Goal: Information Seeking & Learning: Learn about a topic

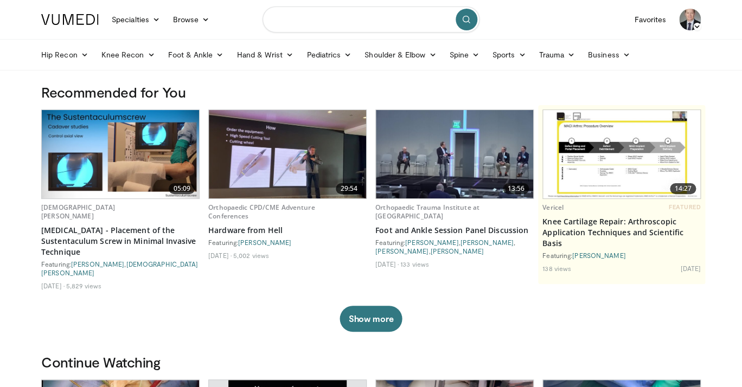
click at [303, 21] on input "Search topics, interventions" at bounding box center [370, 20] width 217 height 26
type input "********"
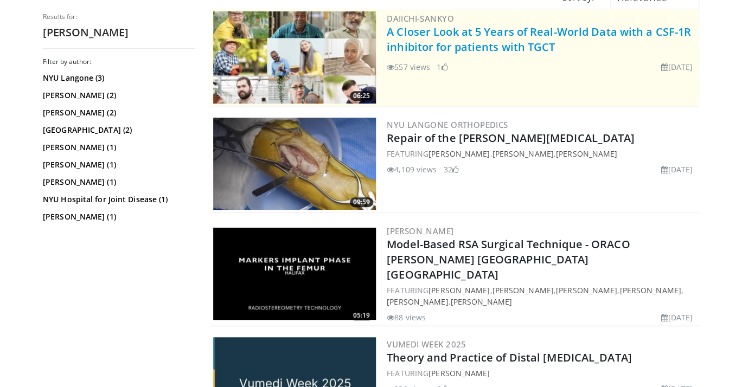
scroll to position [112, 0]
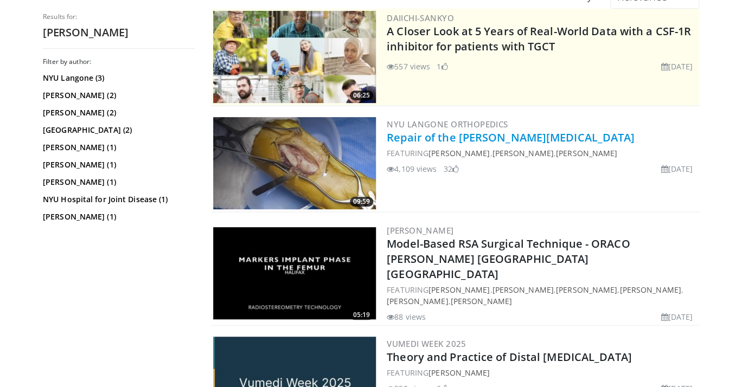
click at [457, 136] on link "Repair of the Galeazzi Fracture" at bounding box center [511, 137] width 248 height 15
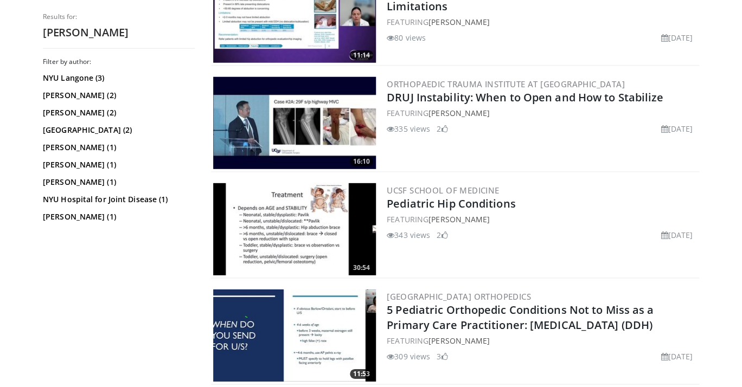
scroll to position [1032, 0]
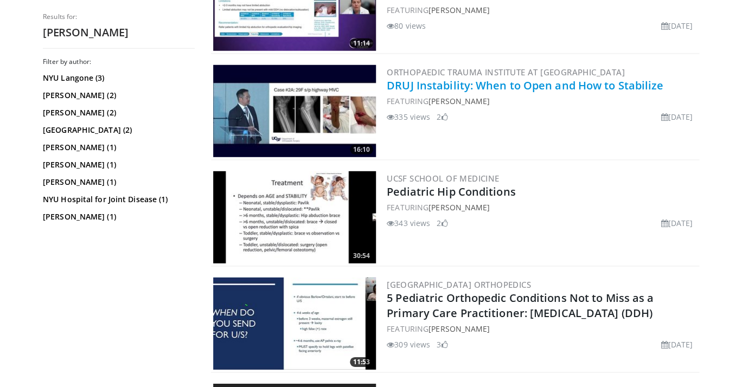
click at [437, 78] on link "DRUJ Instability: When to Open and How to Stabilize" at bounding box center [525, 85] width 277 height 15
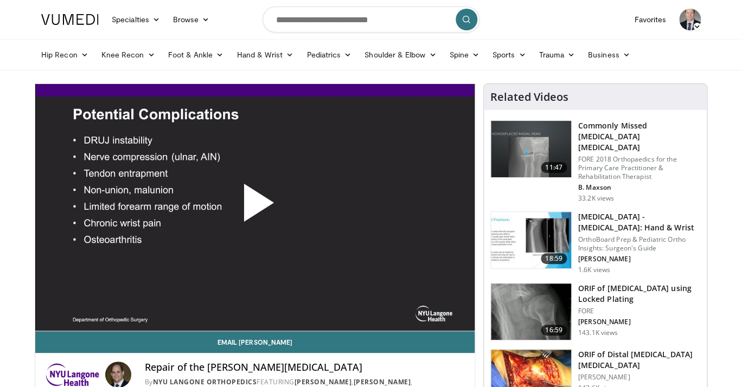
click at [255, 207] on span "Video Player" at bounding box center [255, 207] width 0 height 0
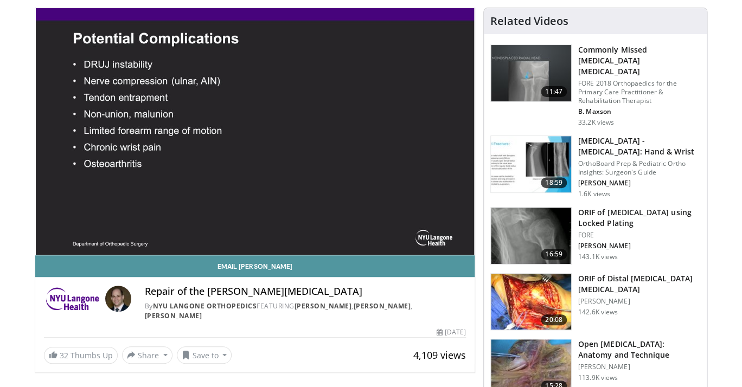
scroll to position [101, 0]
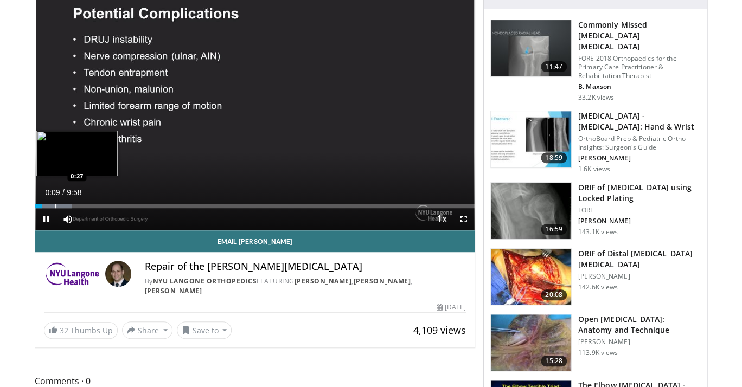
click at [55, 207] on div "Progress Bar" at bounding box center [55, 206] width 1 height 4
click at [86, 206] on div "Progress Bar" at bounding box center [86, 206] width 1 height 4
click at [101, 205] on div "Progress Bar" at bounding box center [102, 206] width 73 height 4
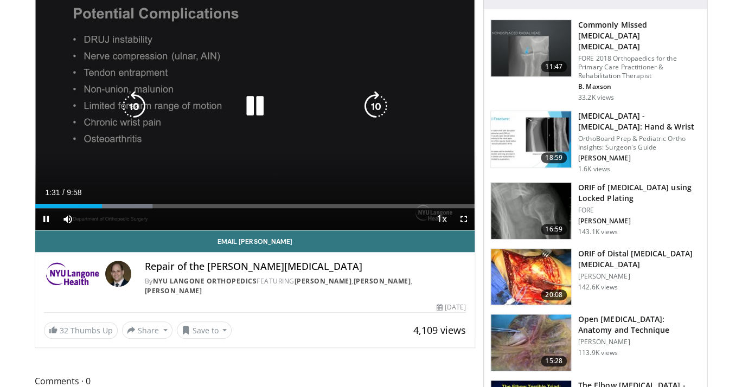
click at [115, 205] on div "Progress Bar" at bounding box center [116, 206] width 72 height 4
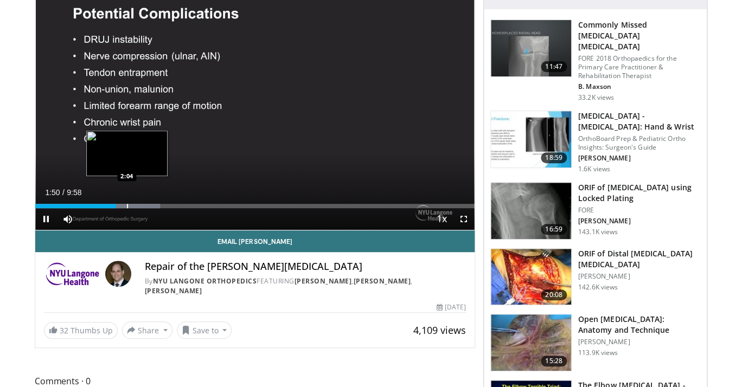
click at [127, 204] on div "Progress Bar" at bounding box center [127, 206] width 1 height 4
click at [142, 204] on div "Progress Bar" at bounding box center [142, 206] width 1 height 4
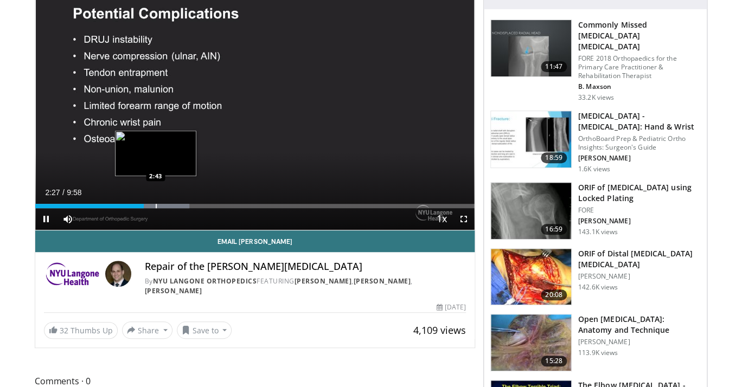
click at [156, 206] on div "Progress Bar" at bounding box center [154, 206] width 69 height 4
click at [172, 206] on div "Progress Bar" at bounding box center [172, 206] width 1 height 4
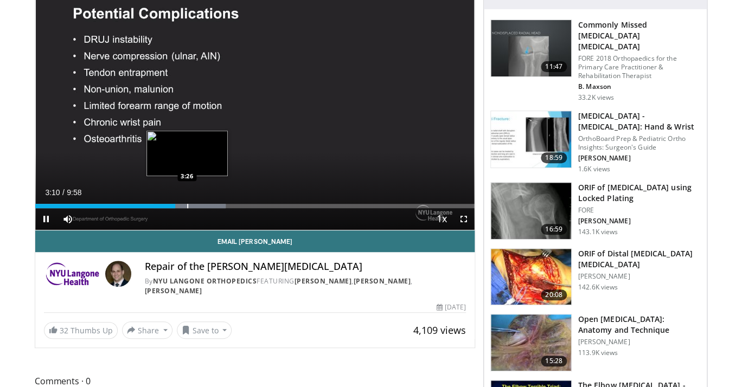
click at [187, 206] on div "Progress Bar" at bounding box center [187, 206] width 1 height 4
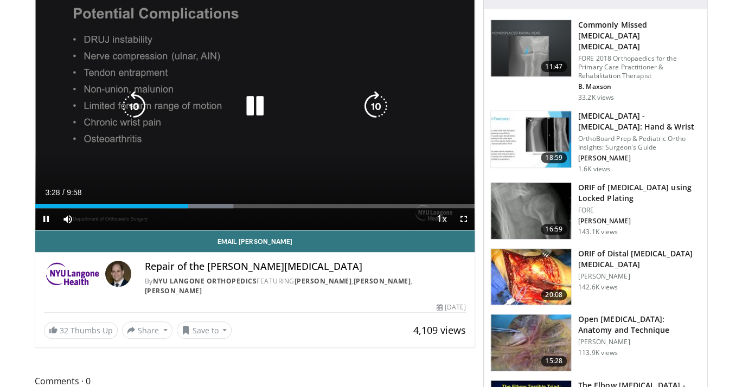
click at [199, 206] on div "Progress Bar" at bounding box center [199, 206] width 68 height 4
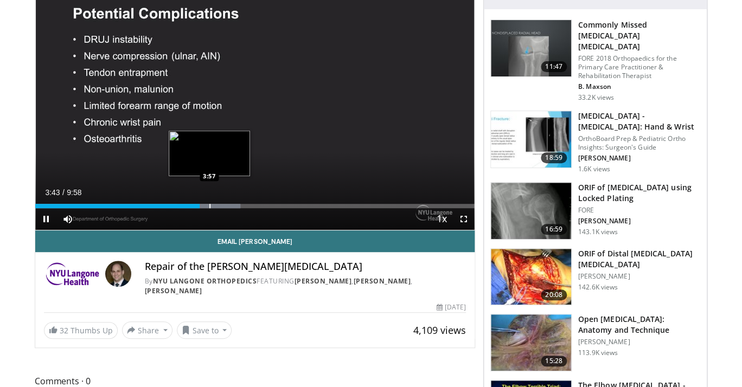
click at [209, 206] on div "Progress Bar" at bounding box center [209, 206] width 1 height 4
click at [226, 203] on div "Loaded : 51.72% 4:00 4:20" at bounding box center [254, 203] width 439 height 10
click at [237, 204] on div "Progress Bar" at bounding box center [237, 206] width 1 height 4
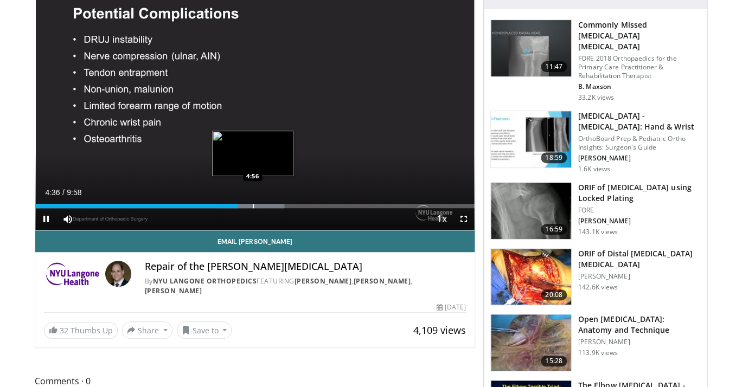
click at [253, 207] on div "Progress Bar" at bounding box center [253, 206] width 1 height 4
click at [269, 204] on div "Progress Bar" at bounding box center [266, 206] width 68 height 4
click at [263, 206] on div "5:25" at bounding box center [154, 206] width 239 height 4
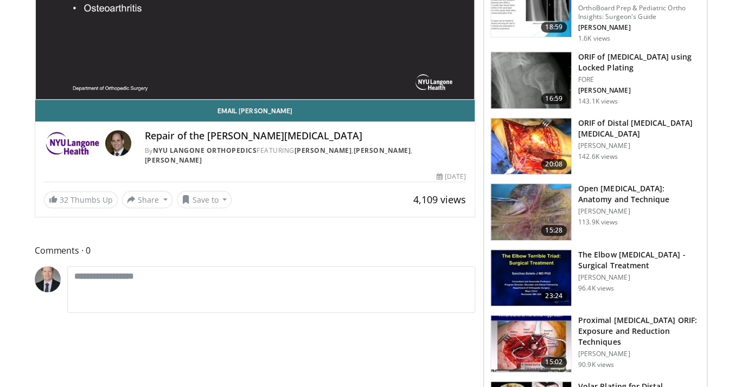
scroll to position [233, 0]
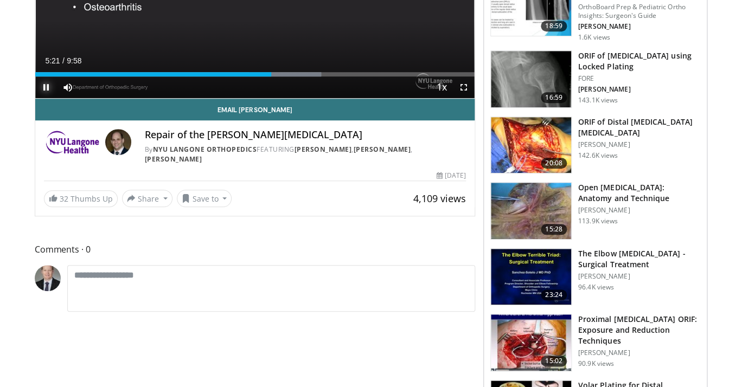
click at [48, 88] on span "Video Player" at bounding box center [46, 87] width 22 height 22
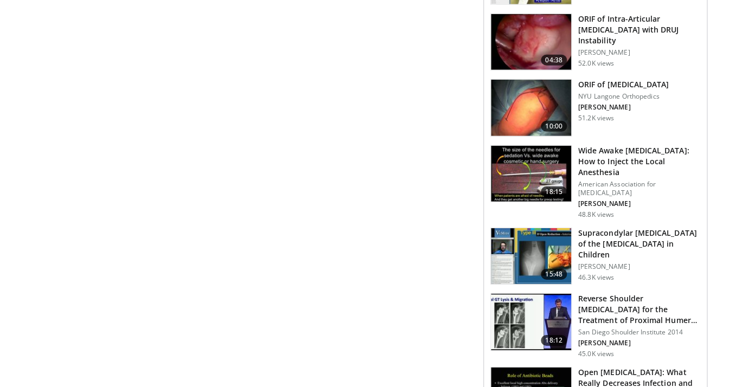
scroll to position [1161, 0]
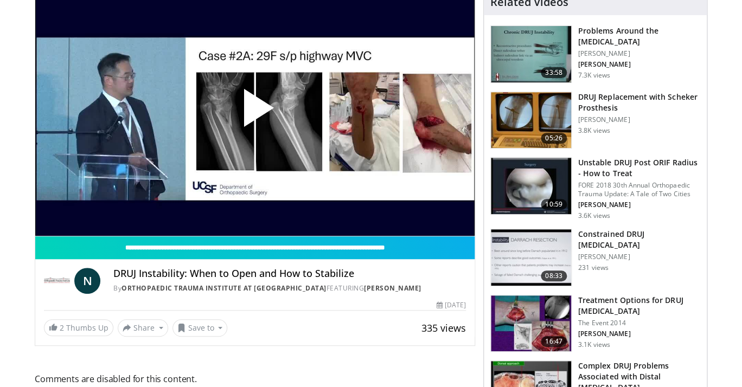
scroll to position [46, 0]
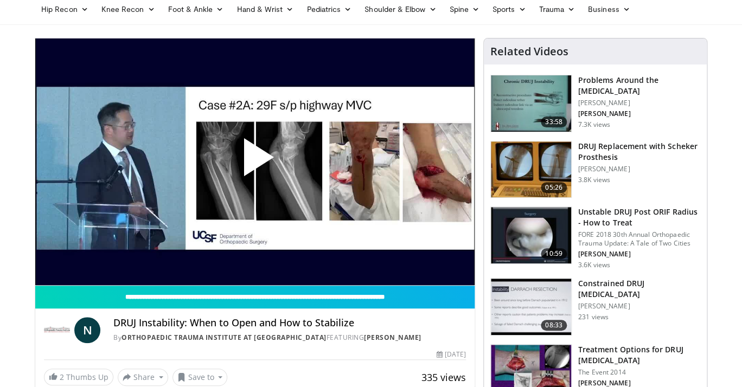
click at [255, 162] on span "Video Player" at bounding box center [255, 162] width 0 height 0
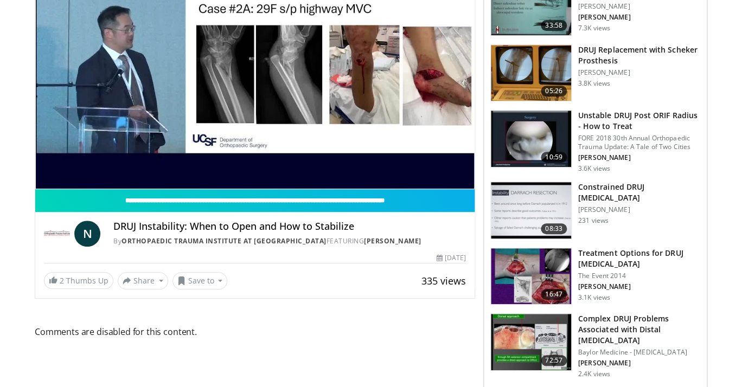
scroll to position [72, 0]
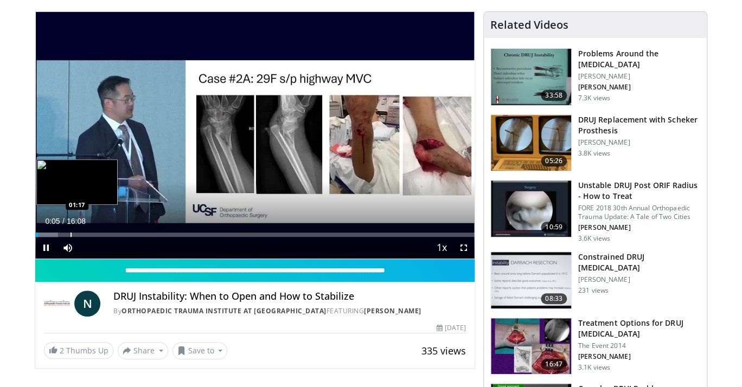
click at [70, 234] on div "Progress Bar" at bounding box center [70, 235] width 1 height 4
click at [80, 234] on div "Progress Bar" at bounding box center [80, 235] width 1 height 4
click at [92, 235] on div "Progress Bar" at bounding box center [94, 235] width 36 height 4
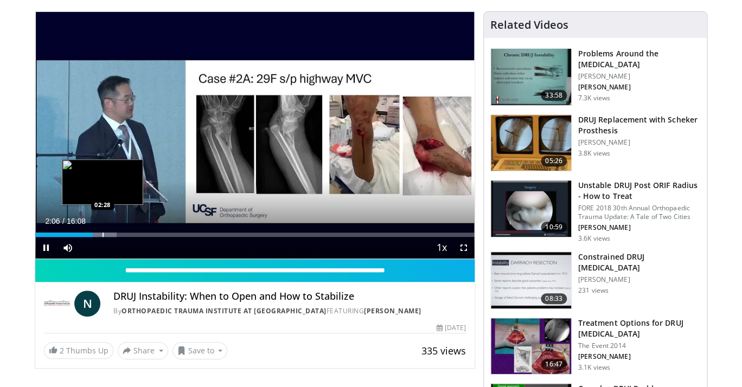
click at [102, 235] on div "Progress Bar" at bounding box center [98, 235] width 38 height 4
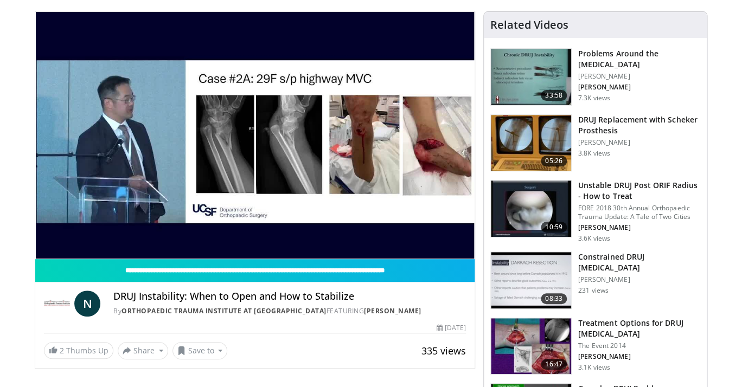
click at [115, 234] on div "10 seconds Tap to unmute" at bounding box center [254, 135] width 439 height 247
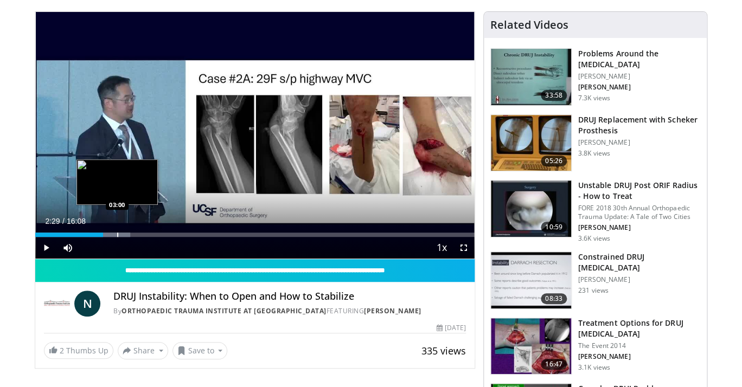
click at [117, 236] on div "Progress Bar" at bounding box center [117, 235] width 1 height 4
click at [127, 235] on div "Progress Bar" at bounding box center [127, 235] width 1 height 4
click at [137, 235] on div "Progress Bar" at bounding box center [137, 235] width 1 height 4
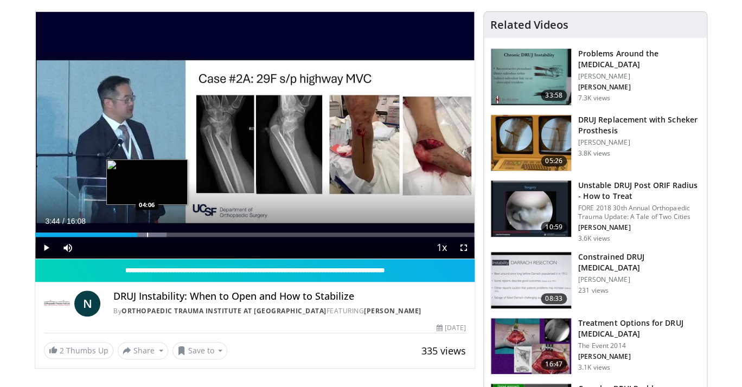
click at [147, 235] on div "Progress Bar" at bounding box center [147, 235] width 1 height 4
click at [159, 235] on div "Progress Bar" at bounding box center [159, 235] width 1 height 4
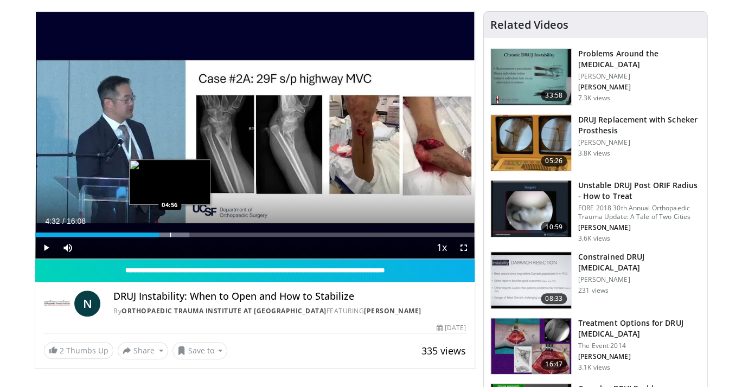
click at [170, 235] on div "Progress Bar" at bounding box center [170, 235] width 1 height 4
click at [183, 234] on div "Progress Bar" at bounding box center [182, 235] width 1 height 4
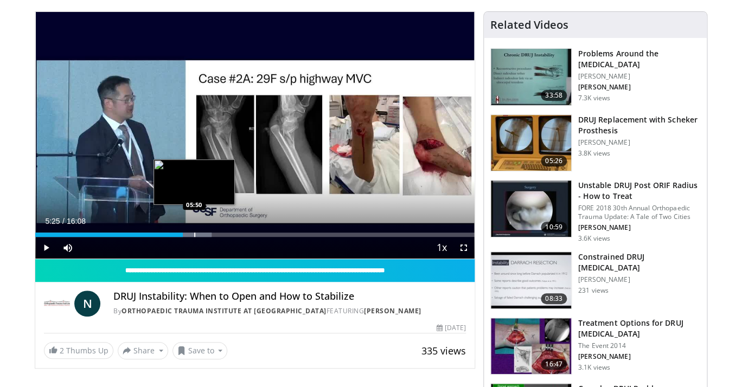
click at [194, 232] on div "Loaded : 40.18% 05:25 05:50" at bounding box center [254, 232] width 439 height 10
click at [205, 233] on div "Progress Bar" at bounding box center [205, 235] width 1 height 4
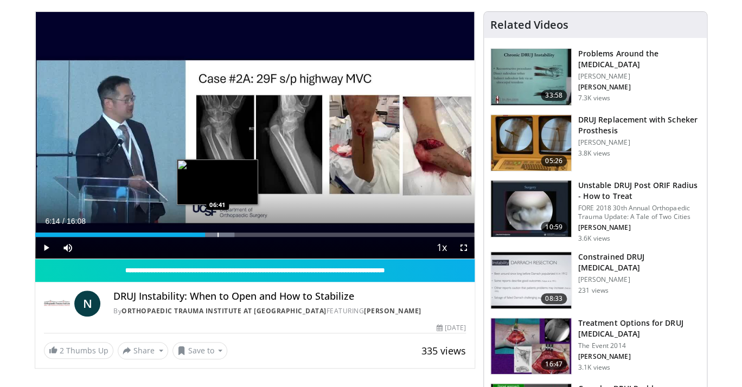
click at [217, 234] on div "Progress Bar" at bounding box center [213, 235] width 42 height 4
click at [229, 234] on div "Progress Bar" at bounding box center [226, 235] width 44 height 4
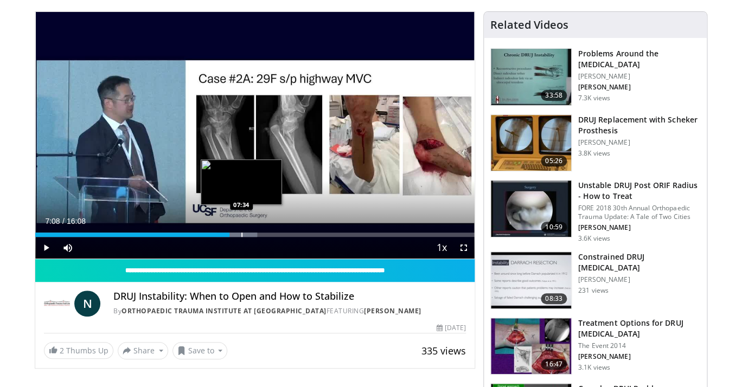
click at [241, 232] on div "Loaded : 50.49% 07:08 07:34" at bounding box center [254, 232] width 439 height 10
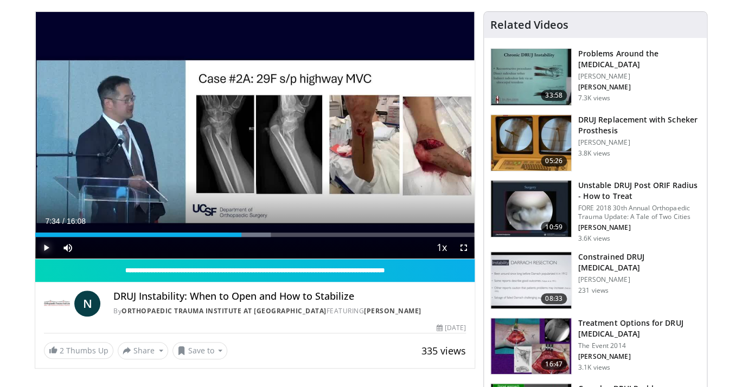
click at [47, 247] on span "Video Player" at bounding box center [46, 248] width 22 height 22
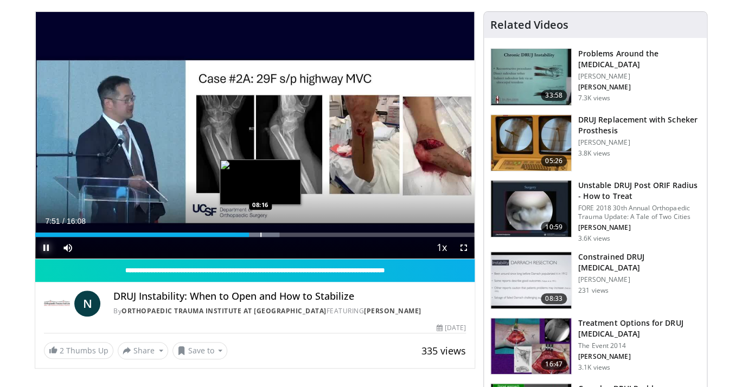
click at [260, 235] on div "Progress Bar" at bounding box center [257, 235] width 44 height 4
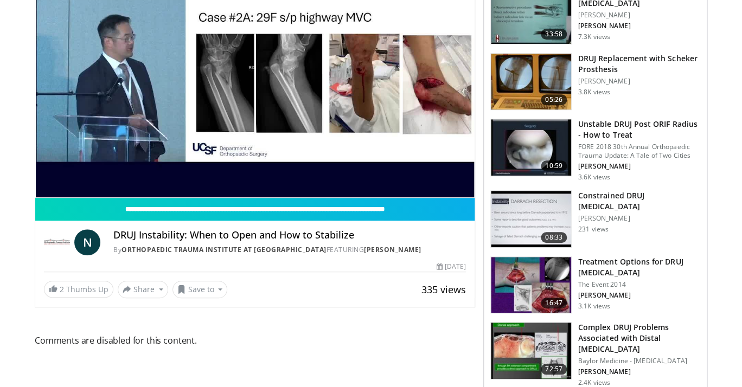
scroll to position [0, 0]
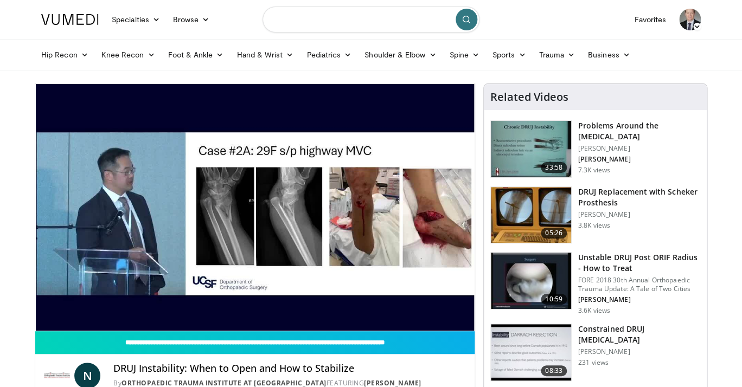
click at [293, 20] on input "Search topics, interventions" at bounding box center [370, 20] width 217 height 26
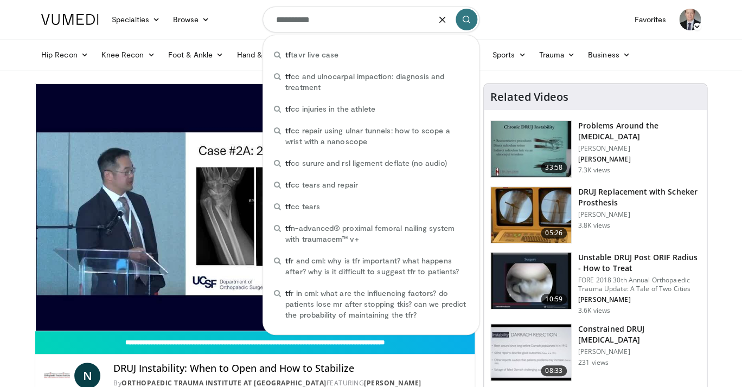
type input "**********"
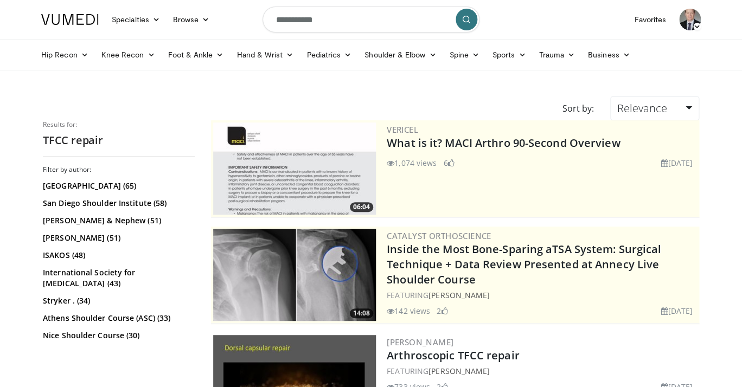
click at [303, 21] on input "**********" at bounding box center [370, 20] width 217 height 26
drag, startPoint x: 324, startPoint y: 23, endPoint x: 260, endPoint y: 22, distance: 63.4
click at [262, 22] on input "**********" at bounding box center [370, 20] width 217 height 26
type input "**********"
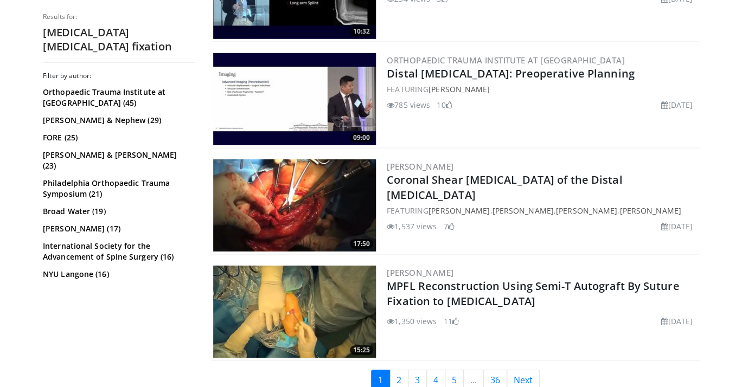
scroll to position [2717, 0]
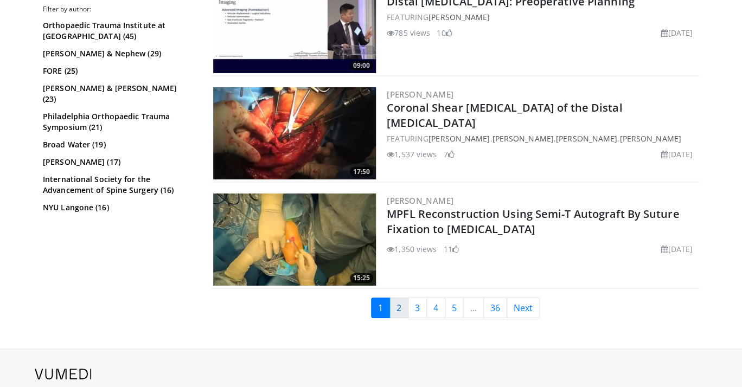
click at [399, 298] on link "2" at bounding box center [398, 308] width 19 height 21
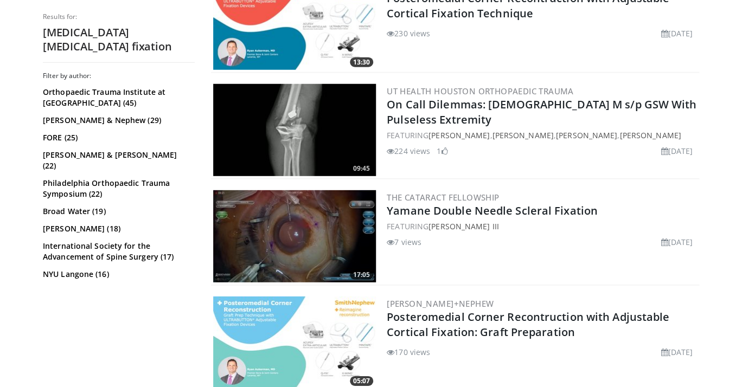
scroll to position [2501, 0]
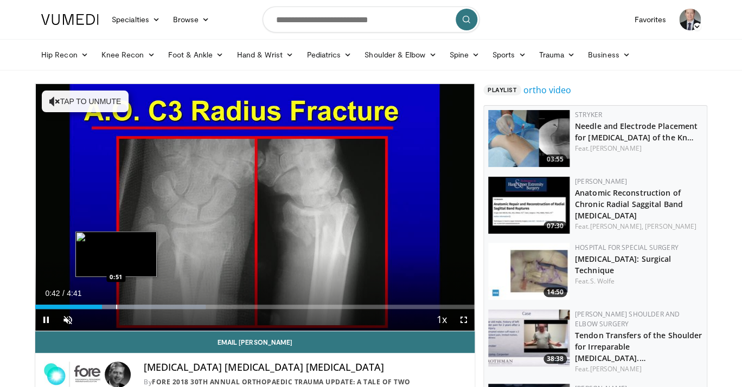
click at [116, 305] on div "Progress Bar" at bounding box center [116, 307] width 1 height 4
click at [132, 306] on div "Progress Bar" at bounding box center [138, 307] width 137 height 4
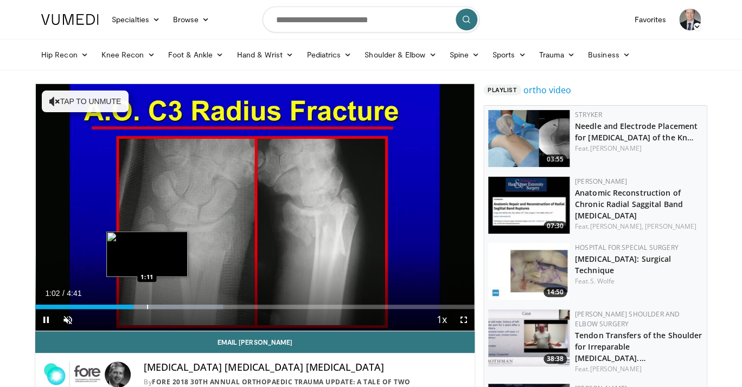
click at [147, 305] on div "Progress Bar" at bounding box center [147, 307] width 1 height 4
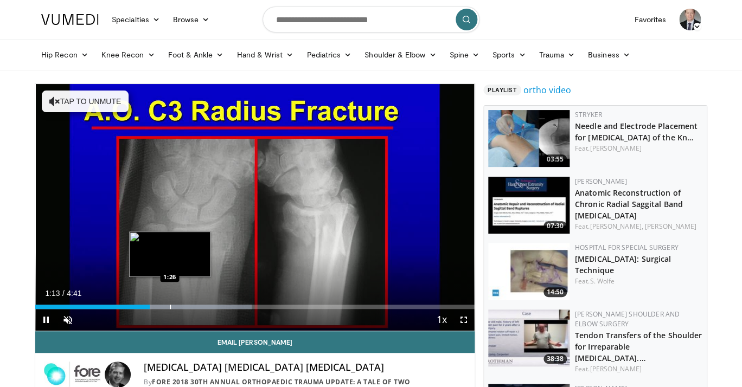
click at [170, 306] on div "Progress Bar" at bounding box center [170, 307] width 1 height 4
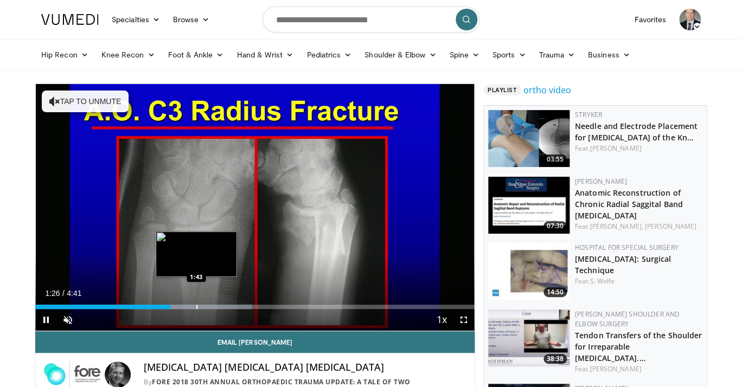
click at [197, 306] on div "Progress Bar" at bounding box center [196, 307] width 1 height 4
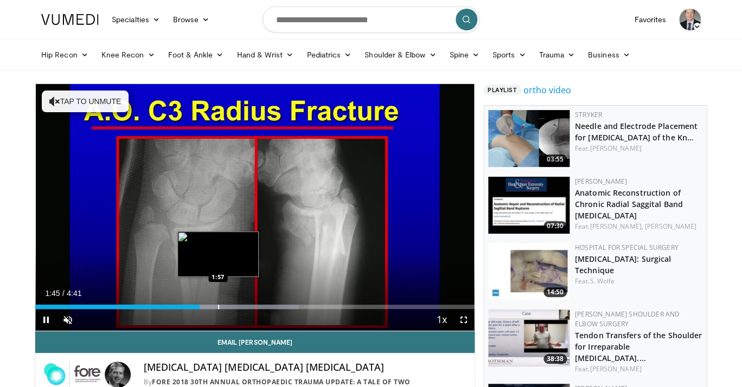
click at [218, 308] on div "Progress Bar" at bounding box center [218, 307] width 1 height 4
click at [241, 306] on div "Progress Bar" at bounding box center [241, 307] width 1 height 4
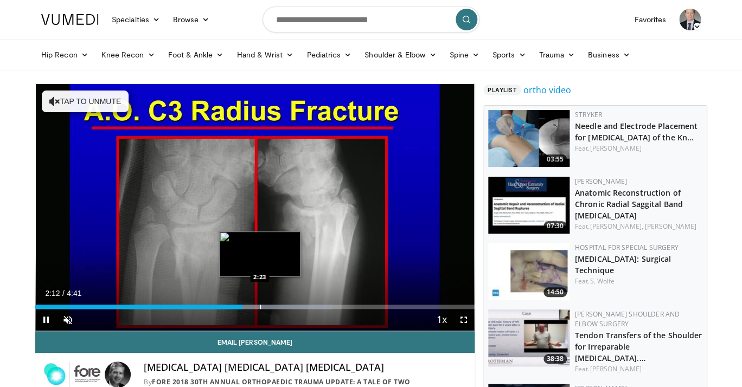
click at [260, 304] on div "Loaded : 67.60% 2:12 2:23" at bounding box center [254, 304] width 439 height 10
click at [280, 306] on div "Progress Bar" at bounding box center [287, 307] width 145 height 4
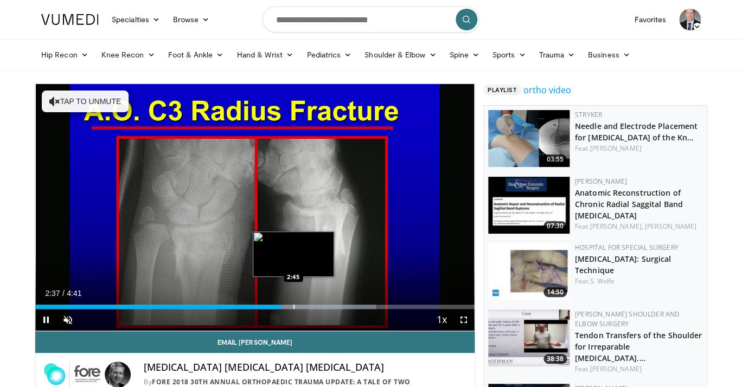
click at [293, 307] on div "Progress Bar" at bounding box center [293, 307] width 1 height 4
click at [309, 306] on div "Progress Bar" at bounding box center [309, 307] width 1 height 4
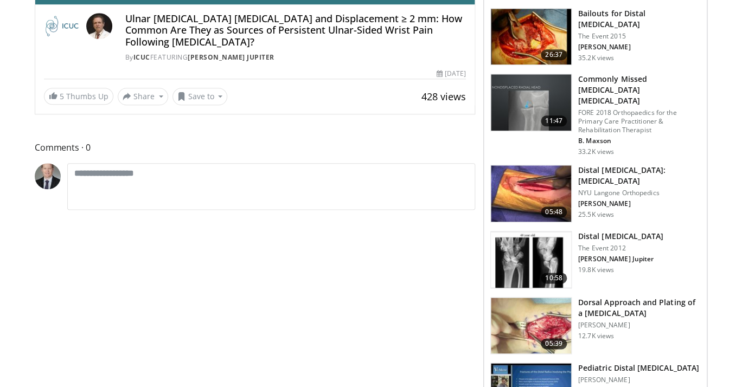
scroll to position [492, 0]
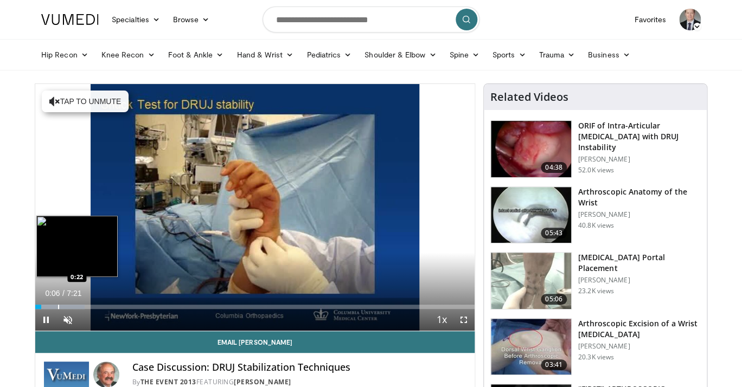
click at [58, 307] on div "Progress Bar" at bounding box center [58, 307] width 1 height 4
click at [75, 308] on div "Progress Bar" at bounding box center [75, 307] width 1 height 4
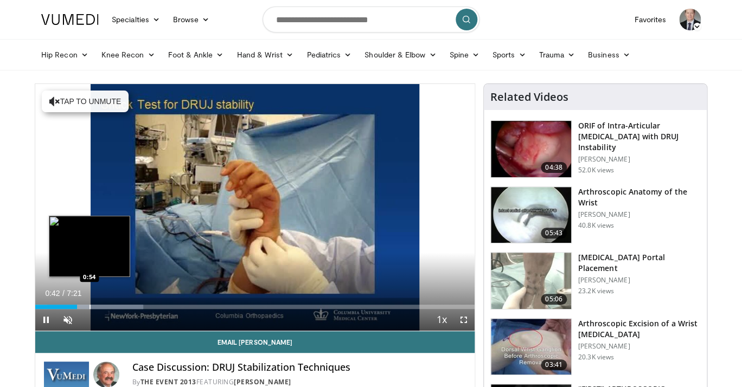
click at [89, 306] on div "Progress Bar" at bounding box center [95, 307] width 97 height 4
click at [102, 306] on div "Progress Bar" at bounding box center [102, 307] width 1 height 4
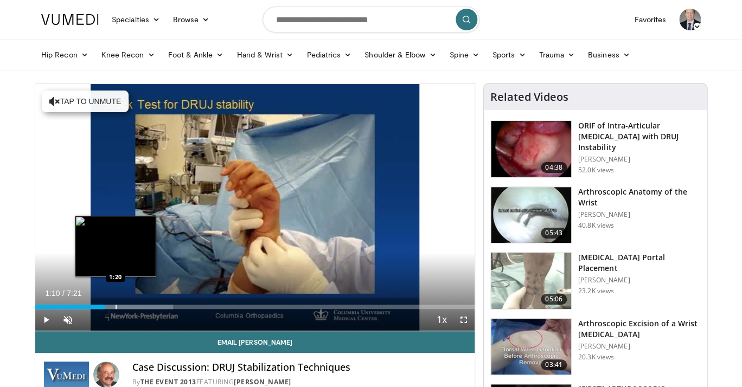
click at [115, 306] on div "Progress Bar" at bounding box center [124, 307] width 98 height 4
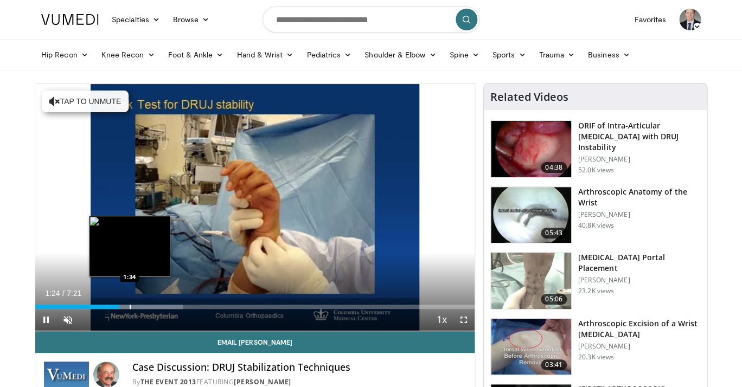
click at [130, 307] on div "Progress Bar" at bounding box center [130, 307] width 1 height 4
click at [142, 305] on div "Progress Bar" at bounding box center [146, 307] width 92 height 4
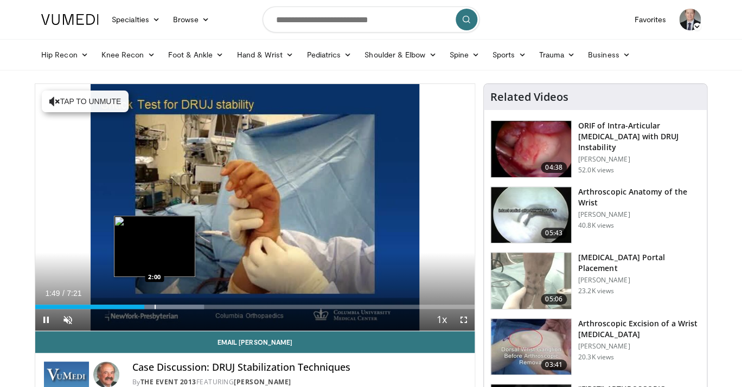
click at [155, 304] on div "Loaded : 38.39% 1:49 2:00" at bounding box center [254, 304] width 439 height 10
click at [168, 307] on div "Progress Bar" at bounding box center [168, 307] width 1 height 4
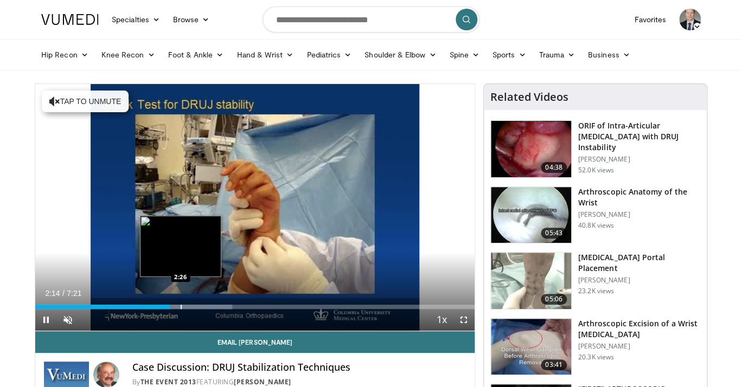
click at [181, 307] on div "10 seconds Tap to unmute" at bounding box center [254, 207] width 439 height 247
click at [191, 306] on div "Progress Bar" at bounding box center [191, 307] width 1 height 4
